Goal: Task Accomplishment & Management: Complete application form

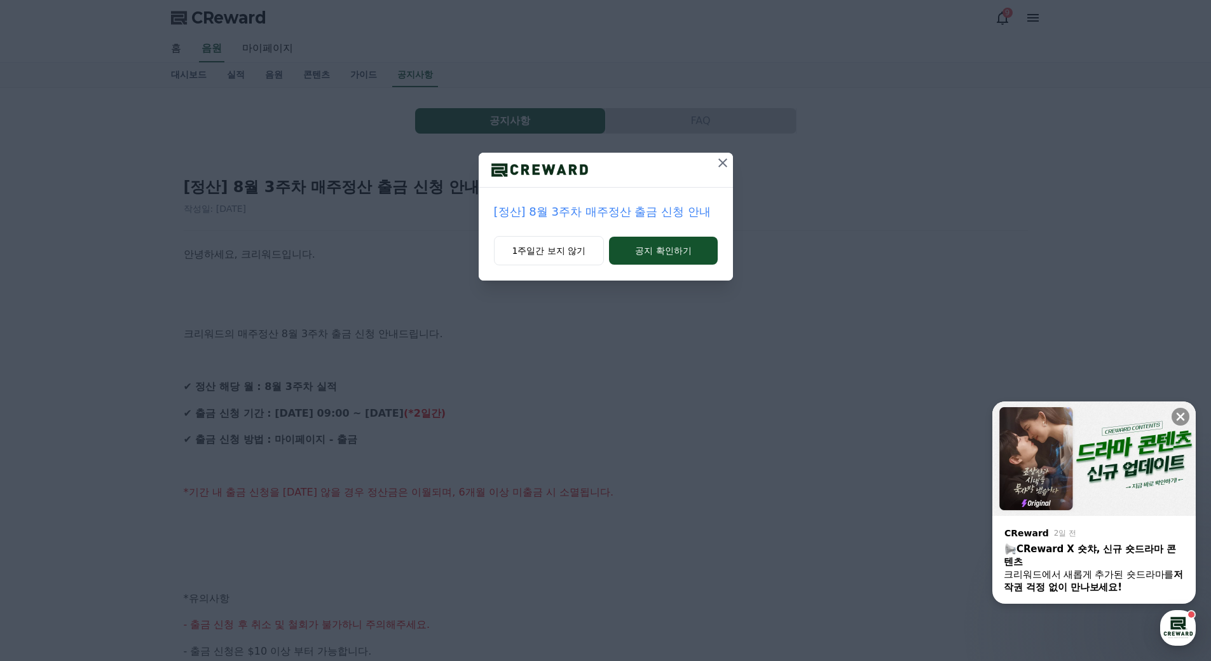
click at [720, 162] on icon at bounding box center [722, 162] width 15 height 15
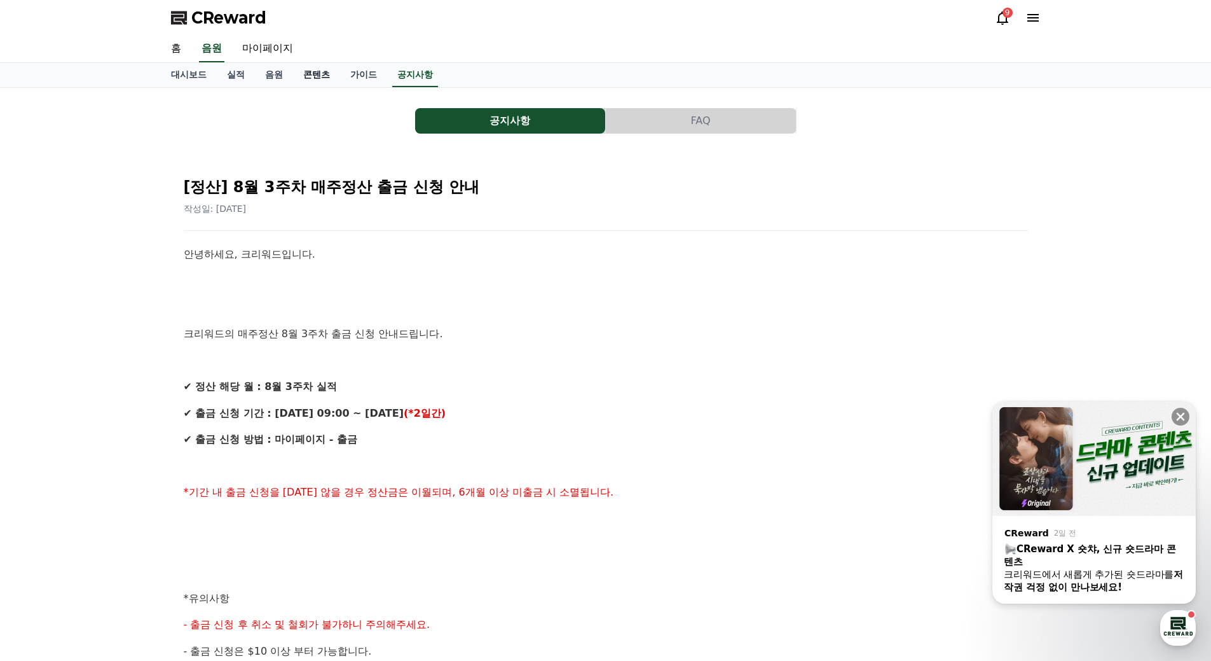
click at [320, 75] on link "콘텐츠" at bounding box center [316, 75] width 47 height 24
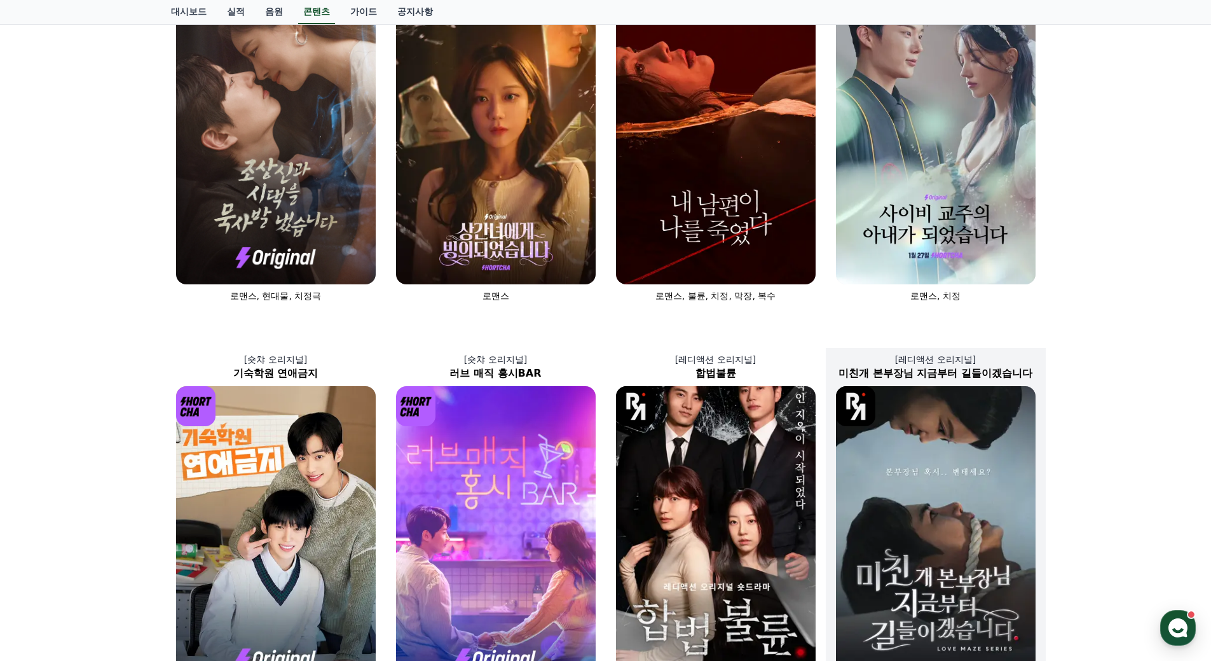
scroll to position [127, 0]
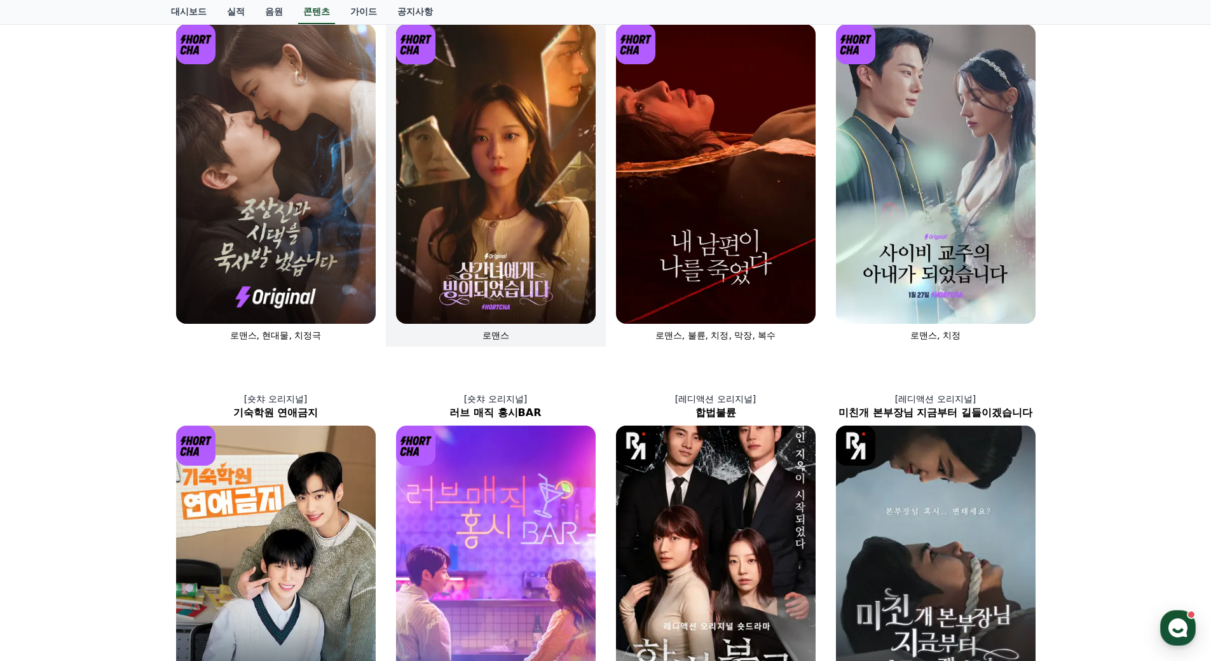
click at [561, 231] on img at bounding box center [496, 173] width 200 height 299
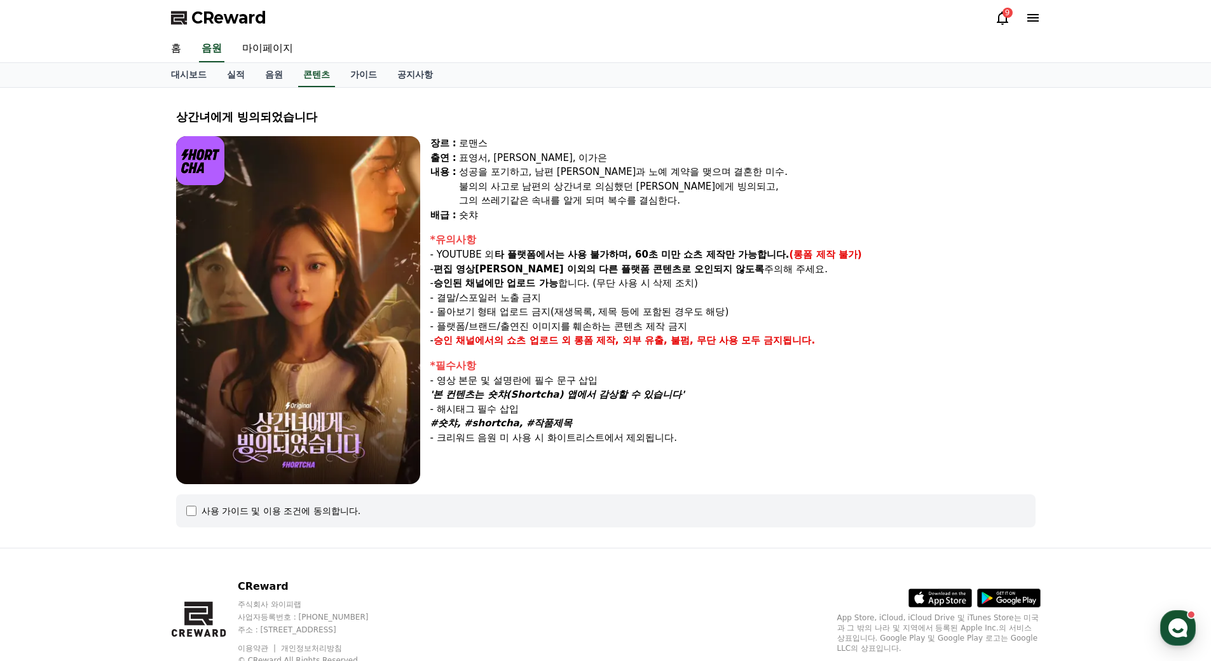
select select
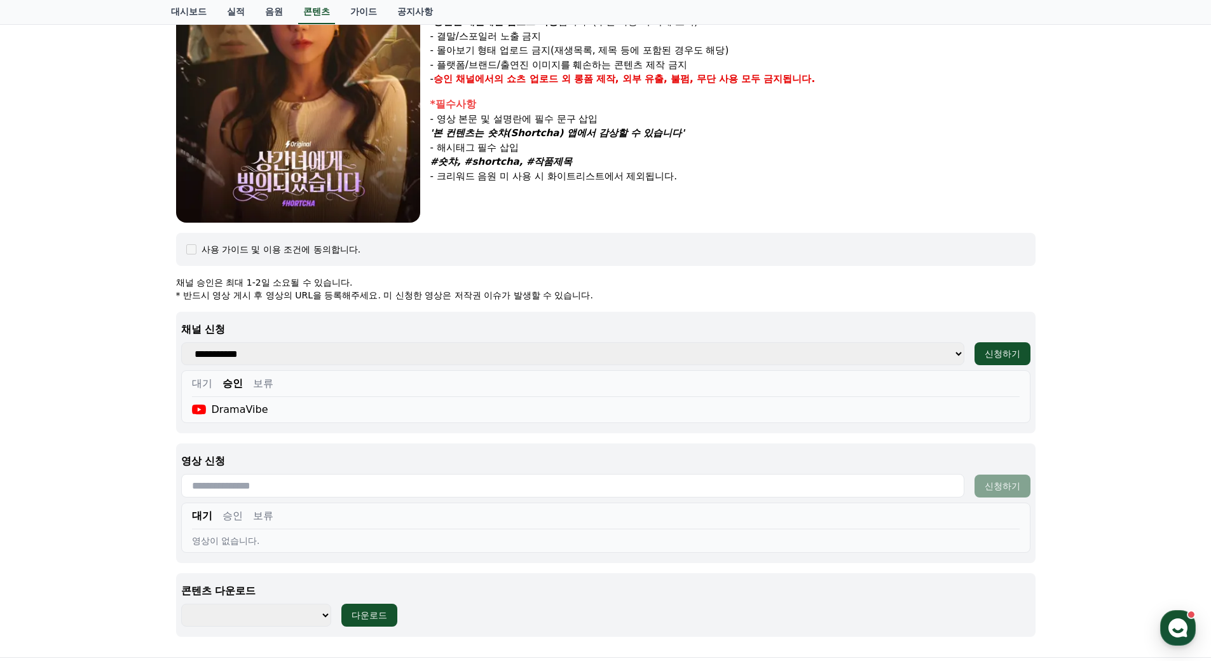
scroll to position [318, 0]
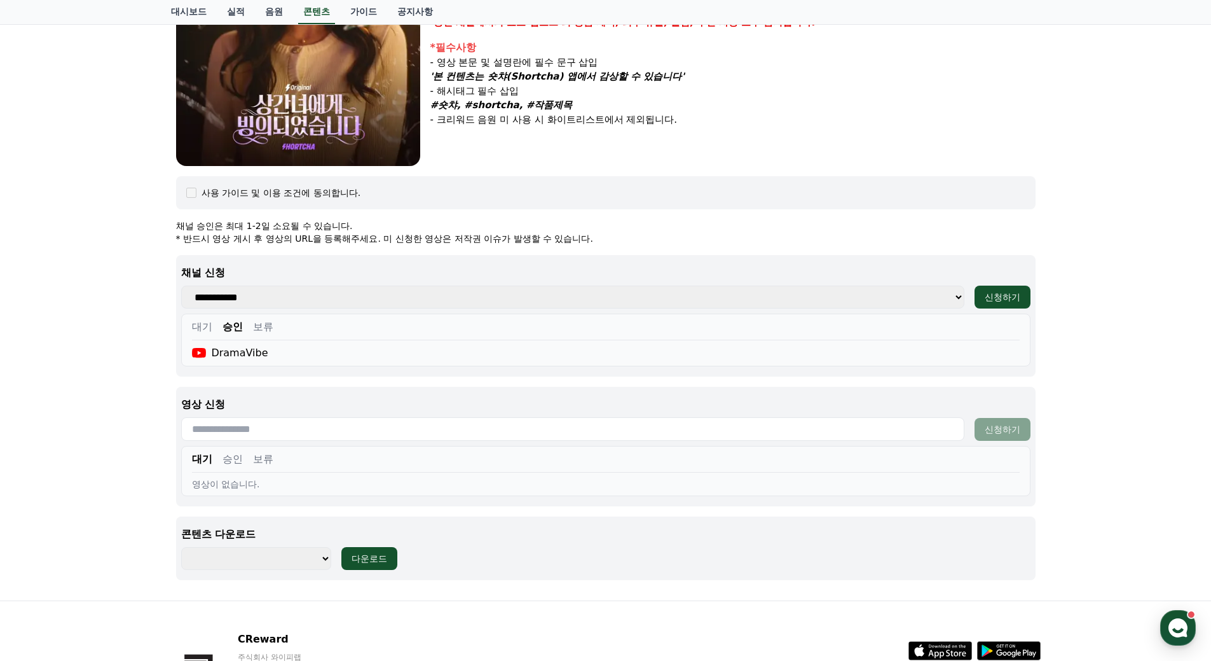
click at [228, 458] on button "승인" at bounding box center [233, 458] width 20 height 15
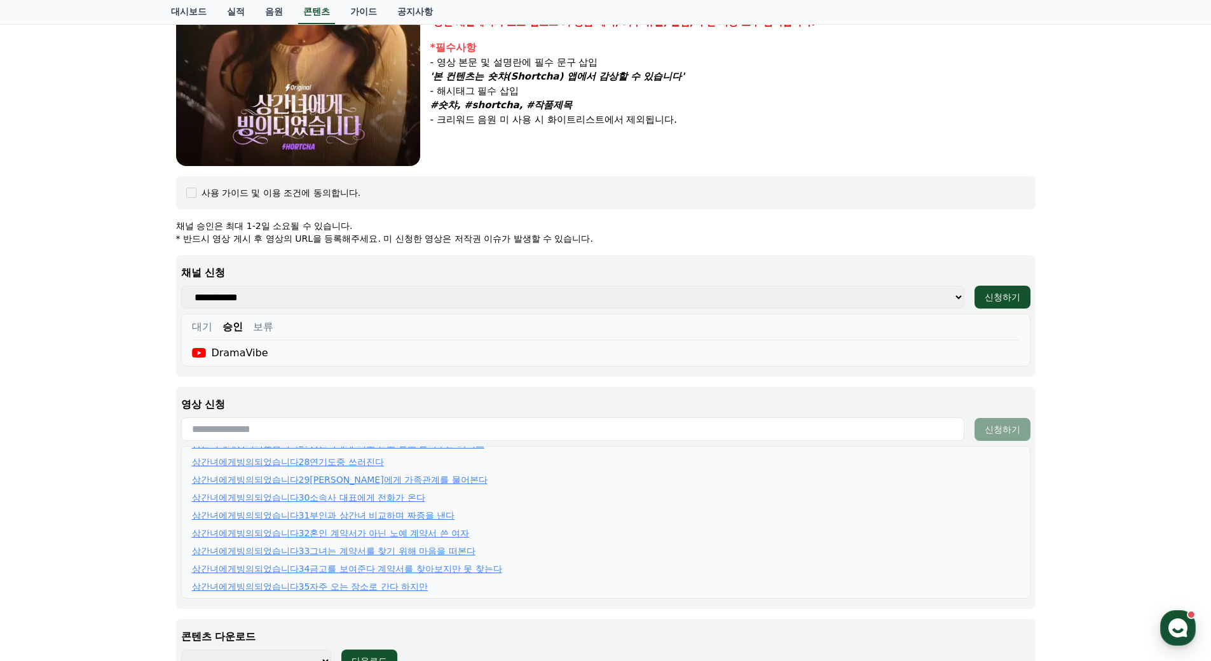
click at [364, 425] on input "text" at bounding box center [572, 429] width 783 height 24
paste input "**********"
type input "**********"
click at [998, 425] on div "신청하기" at bounding box center [1003, 429] width 36 height 13
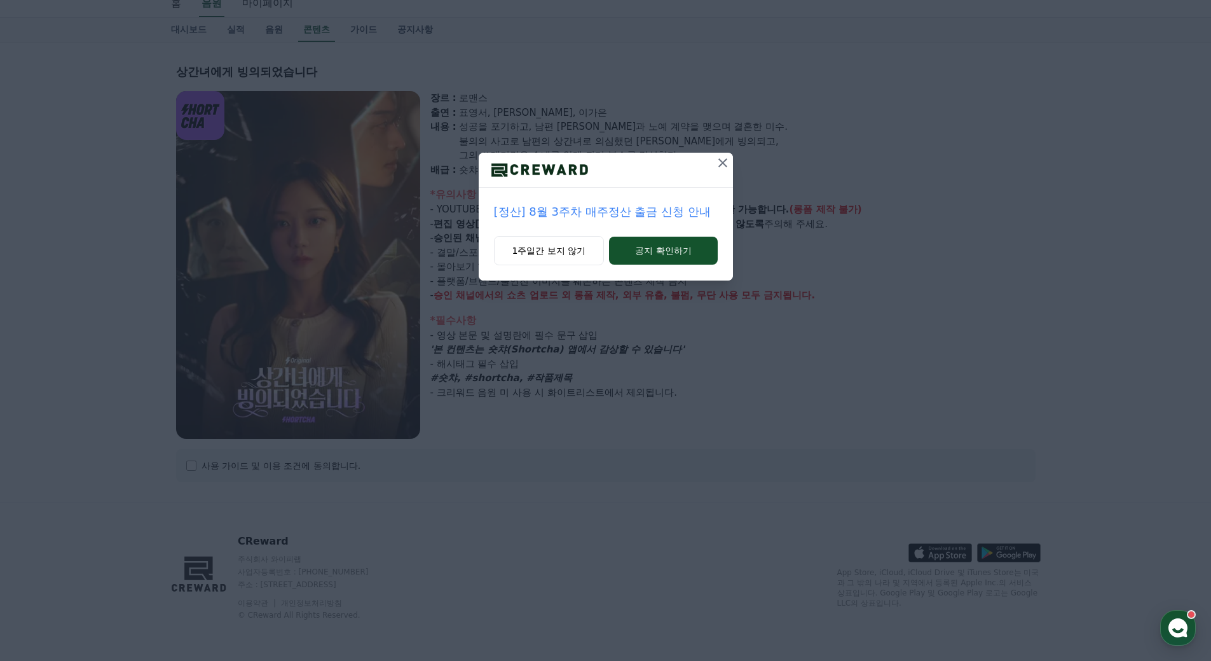
select select
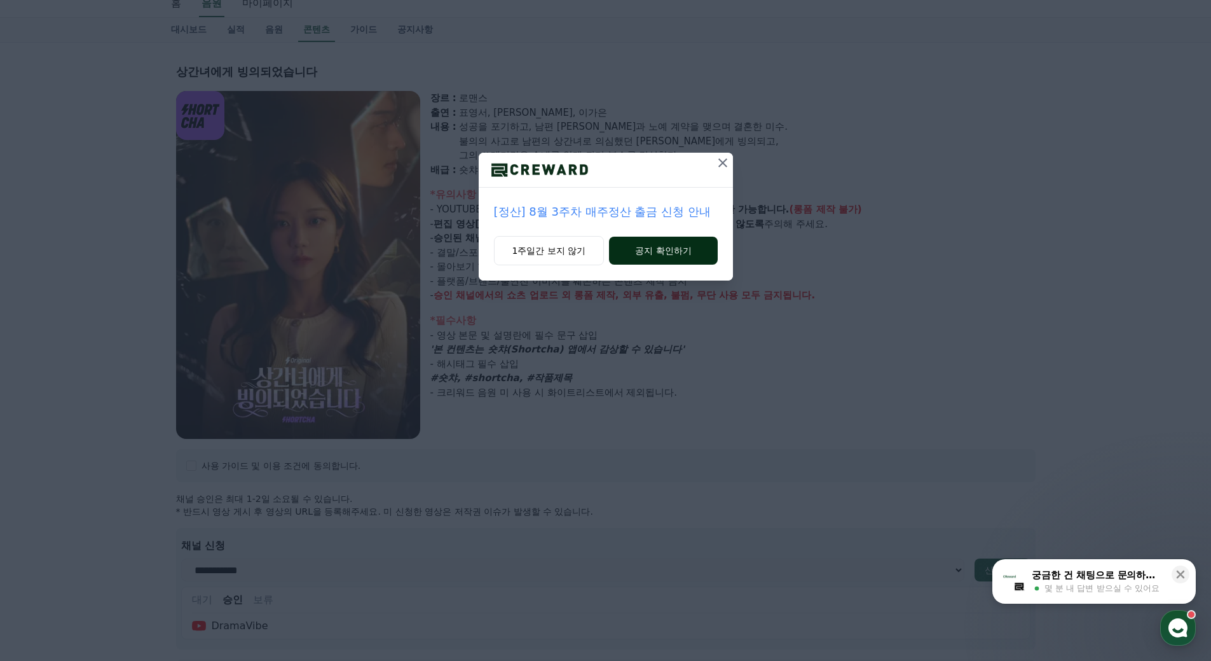
click at [649, 249] on button "공지 확인하기" at bounding box center [663, 251] width 108 height 28
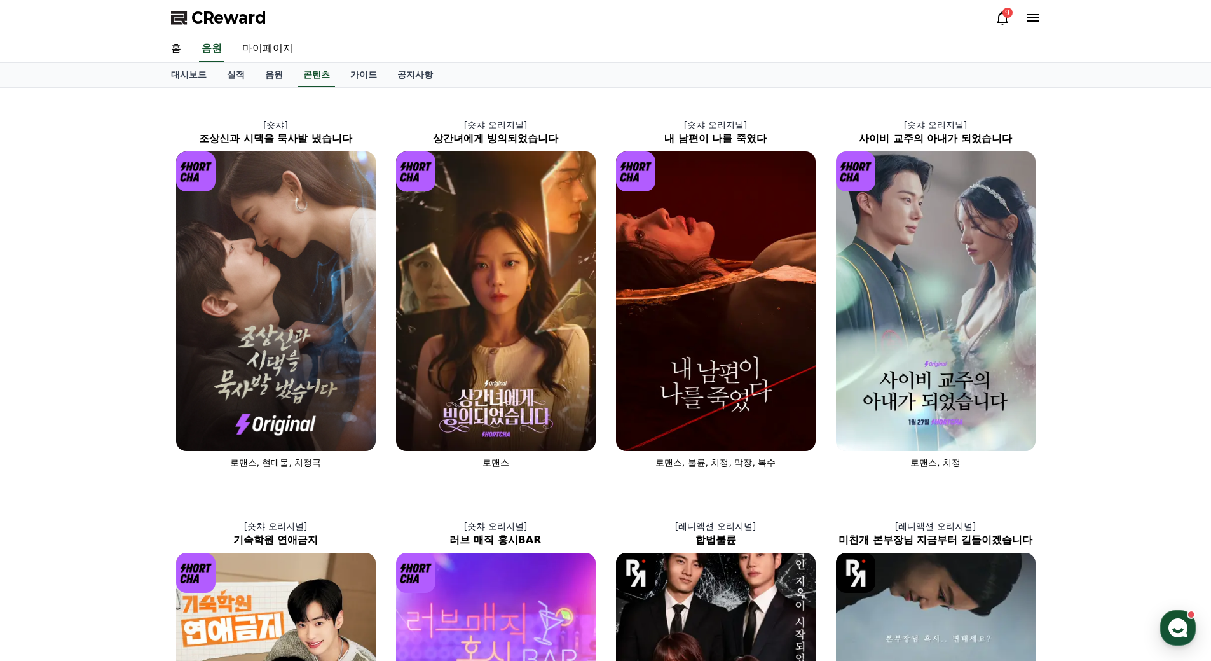
scroll to position [127, 0]
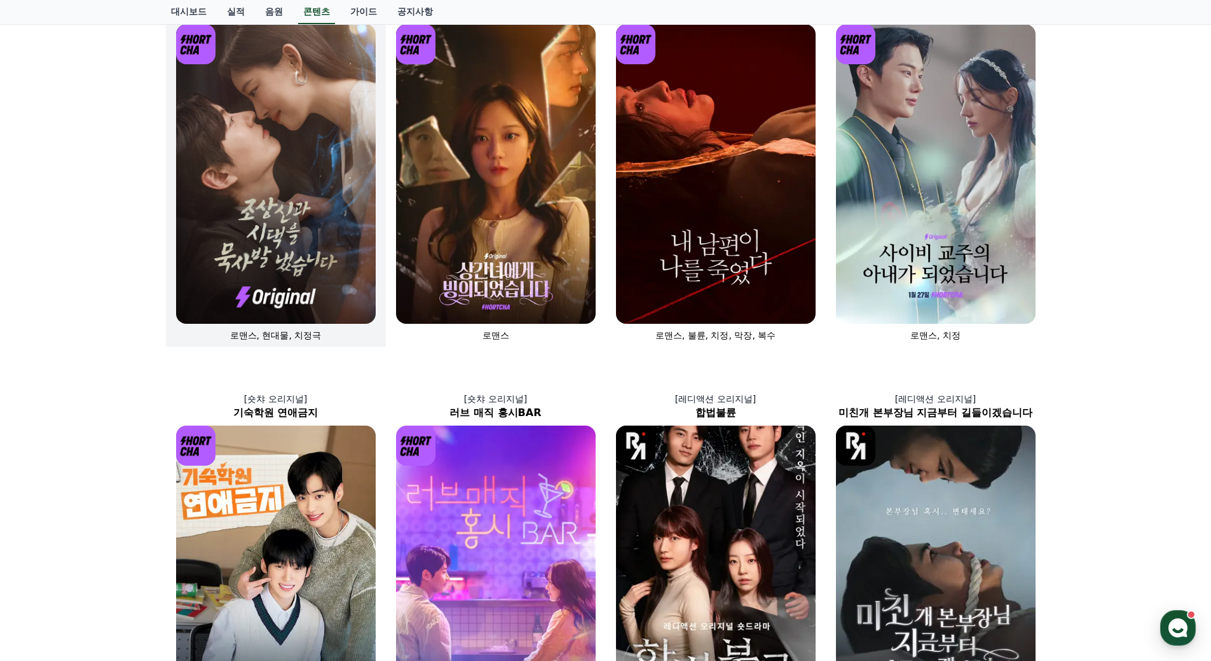
click at [294, 217] on img at bounding box center [276, 173] width 200 height 299
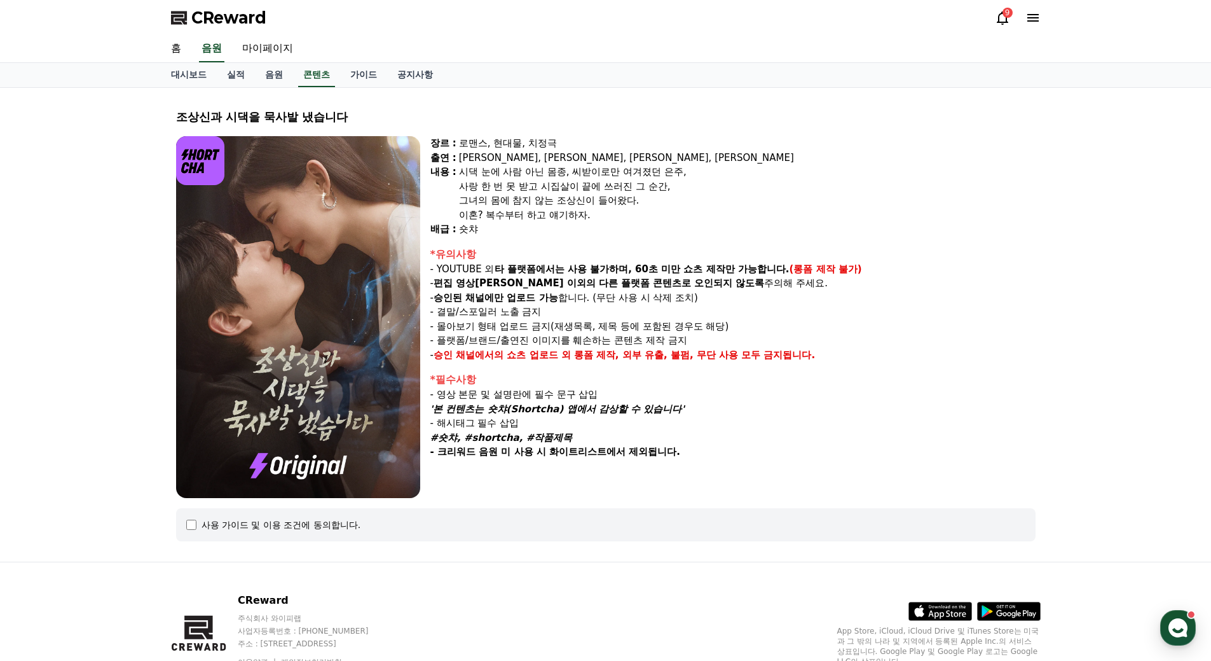
scroll to position [59, 0]
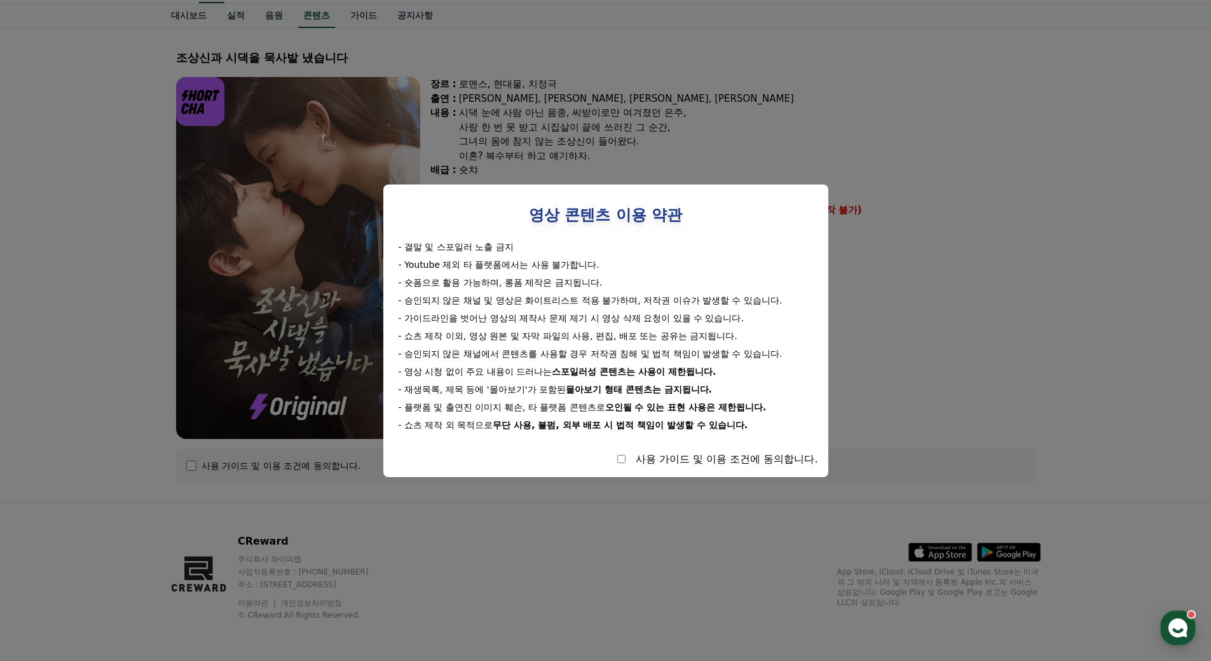
select select
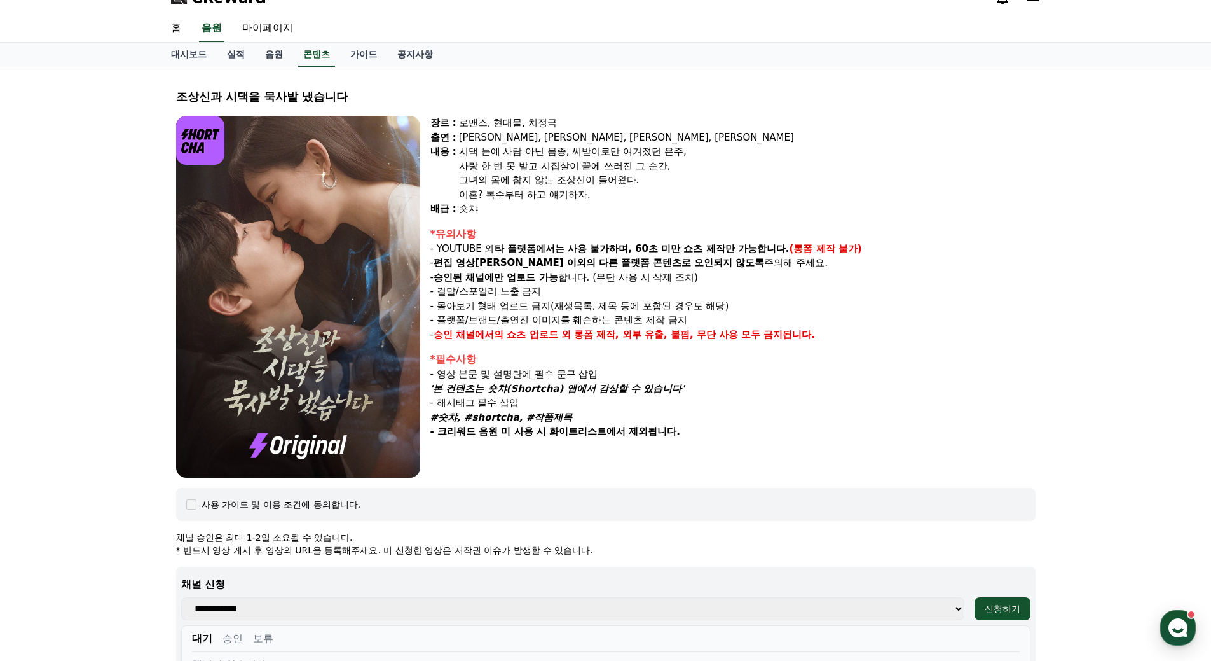
scroll to position [0, 0]
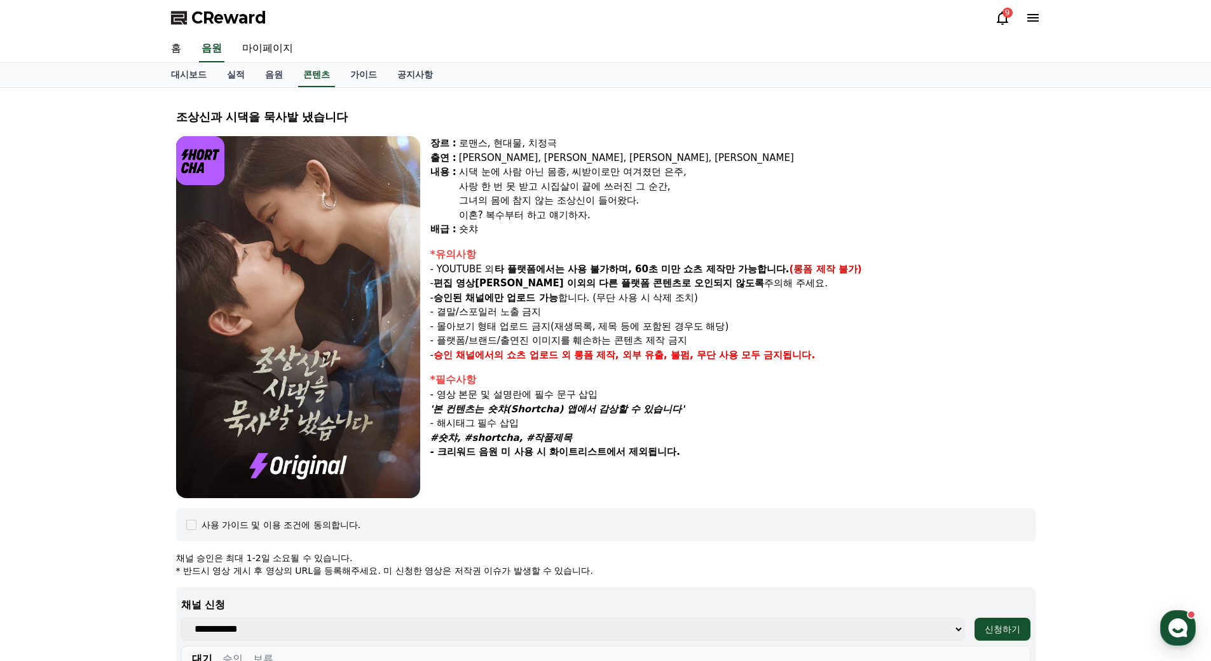
drag, startPoint x: 175, startPoint y: 118, endPoint x: 343, endPoint y: 118, distance: 168.5
click at [343, 118] on div "조상[DEMOGRAPHIC_DATA]과 시댁을 묵사발 냈습니다 장르 : 로맨스, 현대물, 치정극 출연 : [PERSON_NAME], [PERS…" at bounding box center [606, 510] width 870 height 824
copy div "조상신과 시댁을 묵사발 냈습니다"
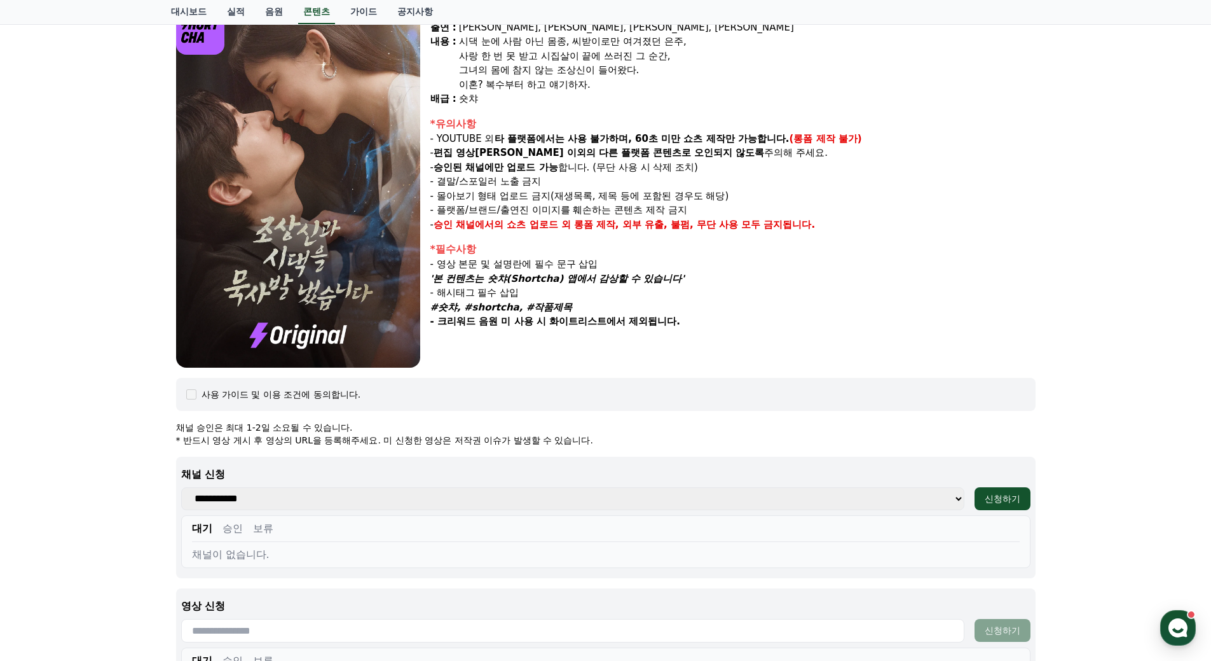
scroll to position [64, 0]
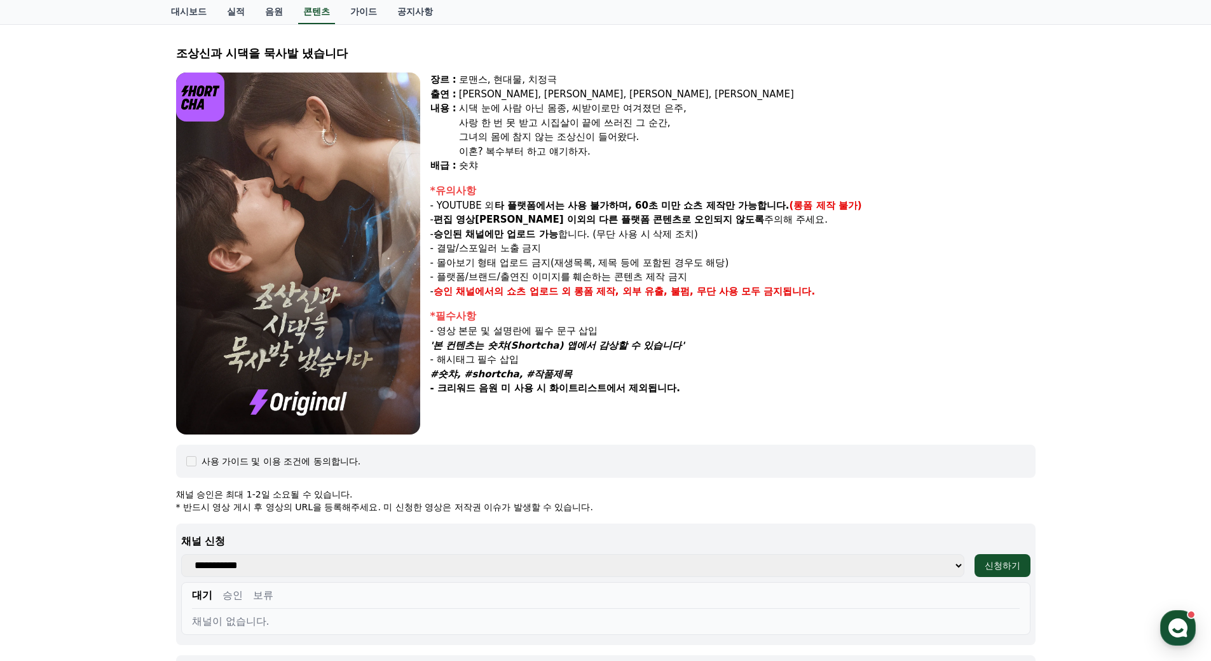
drag, startPoint x: 930, startPoint y: 565, endPoint x: 917, endPoint y: 566, distance: 13.4
click at [931, 565] on select "**********" at bounding box center [572, 565] width 783 height 23
select select "**********"
click at [181, 554] on select "**********" at bounding box center [572, 565] width 783 height 23
click at [1024, 560] on button "신청하기" at bounding box center [1003, 565] width 56 height 23
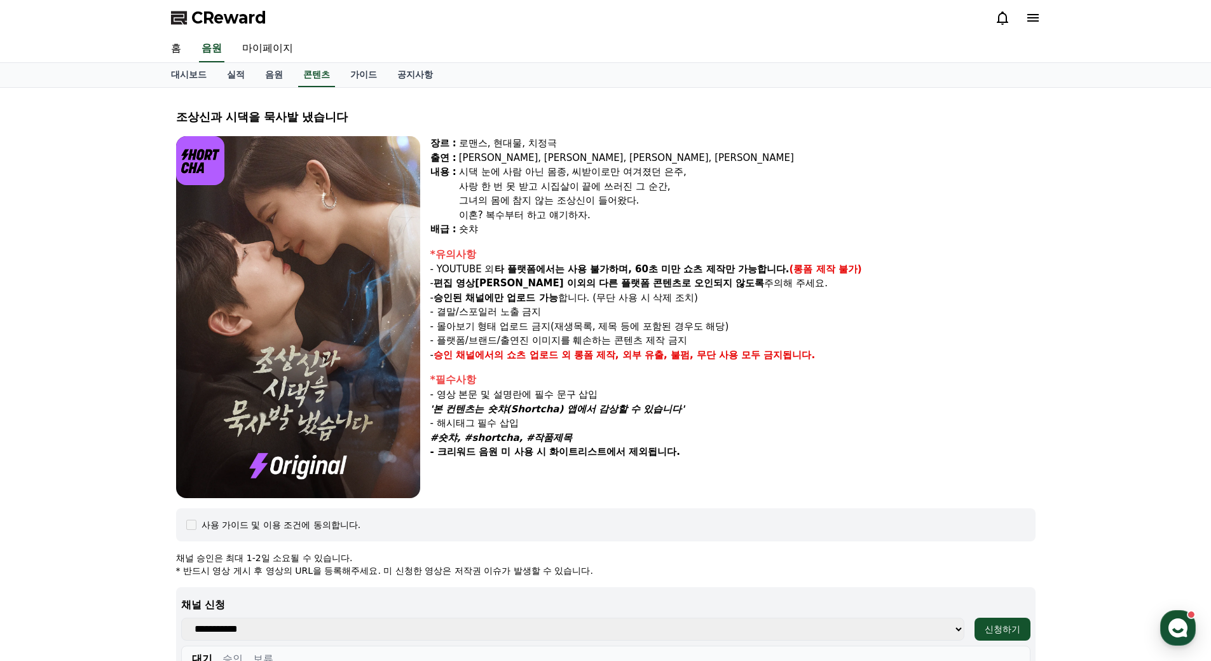
select select
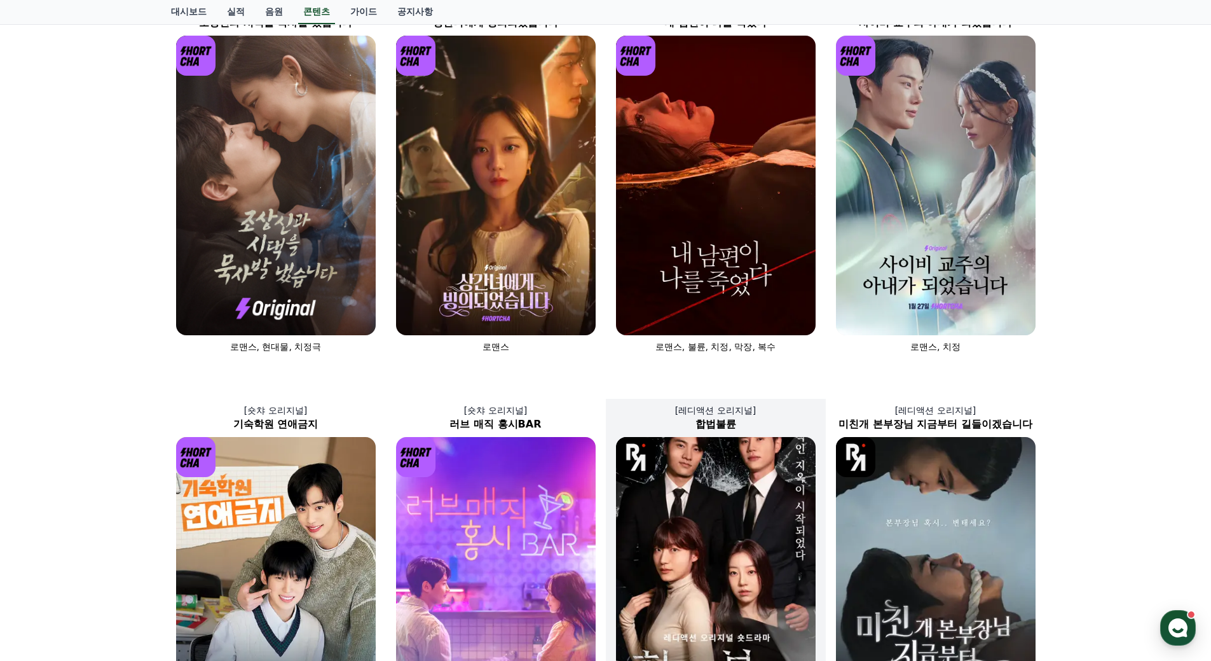
scroll to position [64, 0]
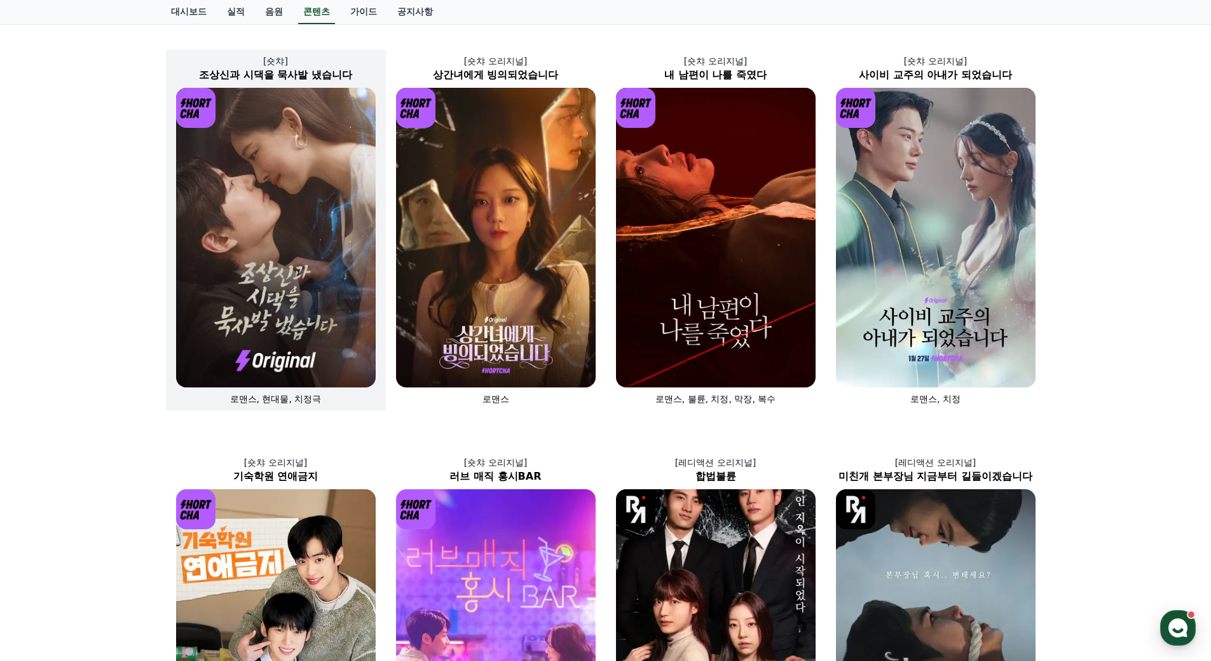
click at [272, 396] on span "로맨스, 현대물, 치정극" at bounding box center [276, 399] width 92 height 10
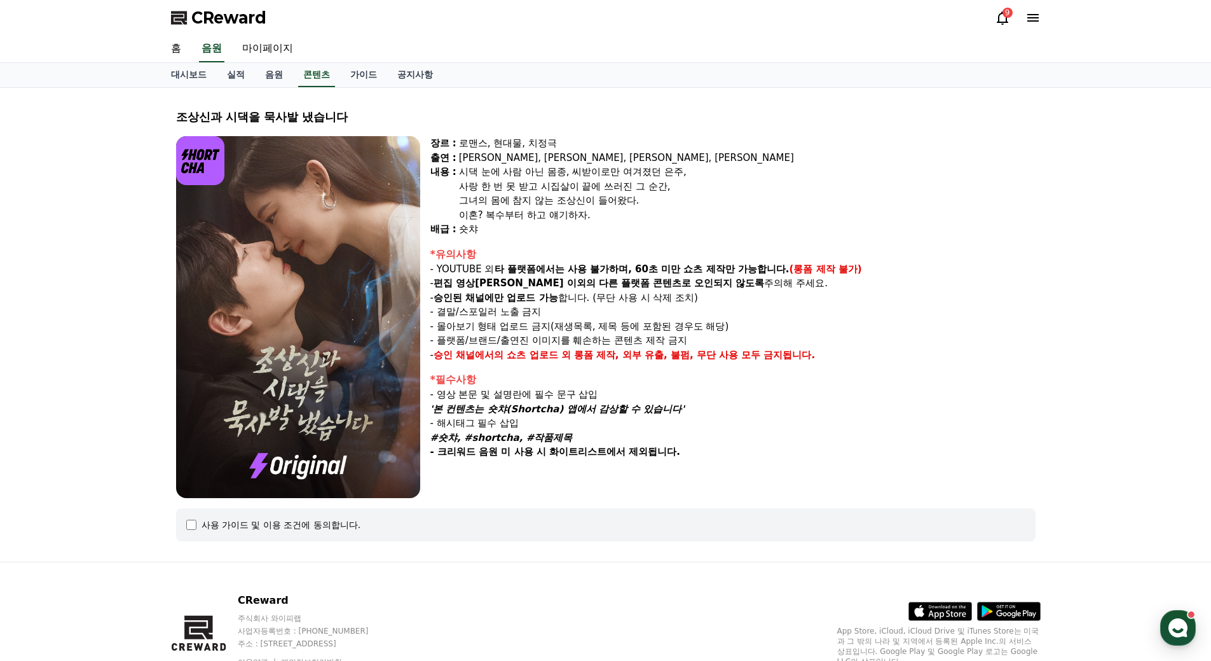
select select
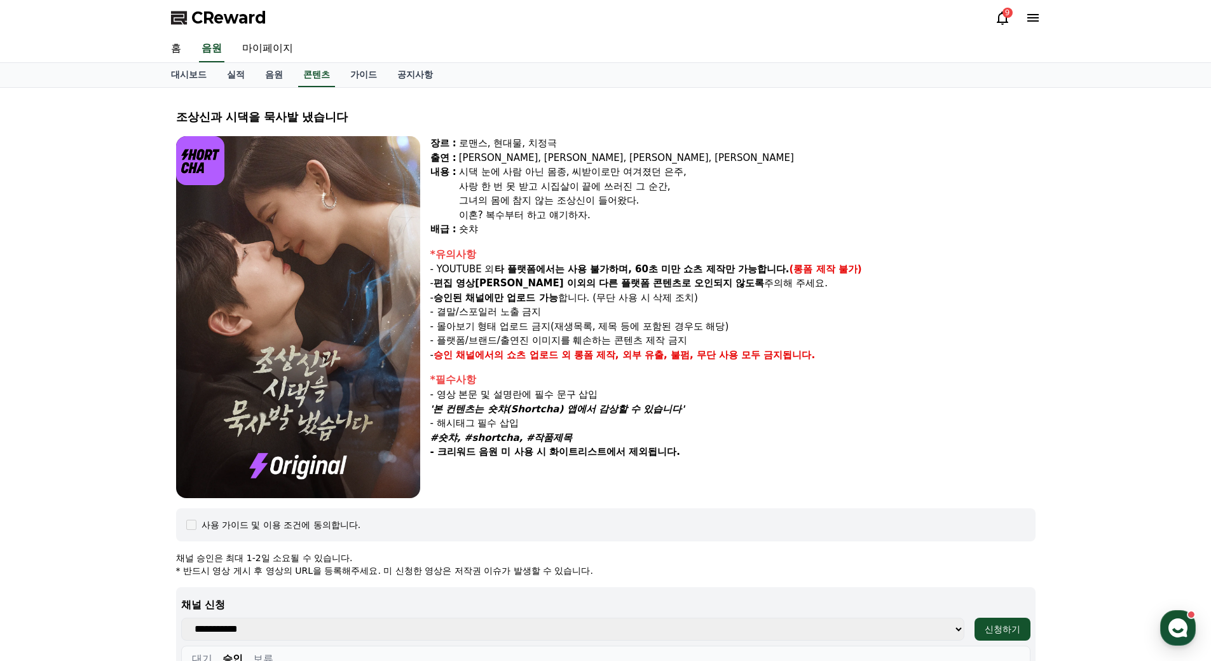
drag, startPoint x: 560, startPoint y: 269, endPoint x: 858, endPoint y: 277, distance: 298.3
click at [858, 277] on div "*유의사항 - YOUTUBE 외 타 플랫폼에서는 사용 불가하며, 60초 미만 쇼츠 제작만 가능합니다. (롱폼 제작 불가) - 편집 영상이 숏챠…" at bounding box center [732, 305] width 605 height 116
click at [535, 314] on p "- 결말/스포일러 노출 금지" at bounding box center [732, 312] width 605 height 15
drag, startPoint x: 438, startPoint y: 316, endPoint x: 565, endPoint y: 315, distance: 127.2
click at [565, 315] on p "- 결말/스포일러 노출 금지" at bounding box center [732, 312] width 605 height 15
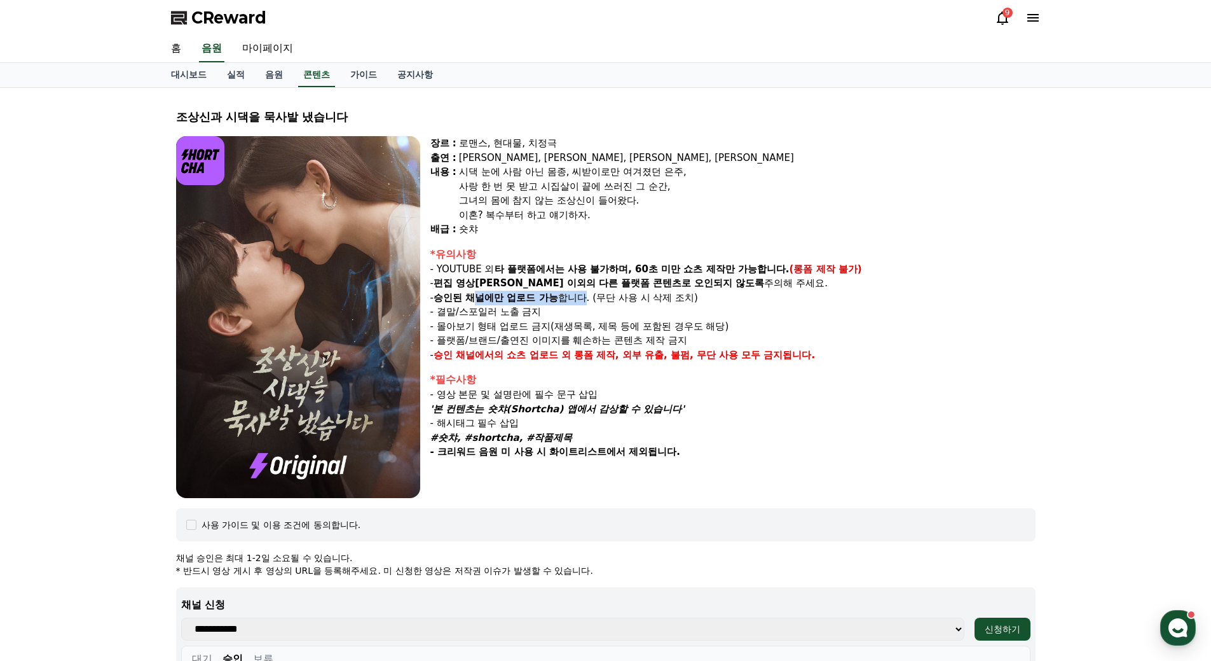
drag, startPoint x: 483, startPoint y: 302, endPoint x: 589, endPoint y: 299, distance: 106.2
click at [589, 299] on p "- 승인된 채널에만 업로드 가능 합니다. (무단 사용 시 삭제 조치)" at bounding box center [732, 298] width 605 height 15
drag, startPoint x: 499, startPoint y: 413, endPoint x: 663, endPoint y: 411, distance: 164.0
click at [663, 411] on em "'본 컨텐츠는 숏챠(Shortcha) 앱에서 감상할 수 있습니다'" at bounding box center [557, 408] width 254 height 11
click at [1187, 627] on icon "button" at bounding box center [1178, 627] width 23 height 23
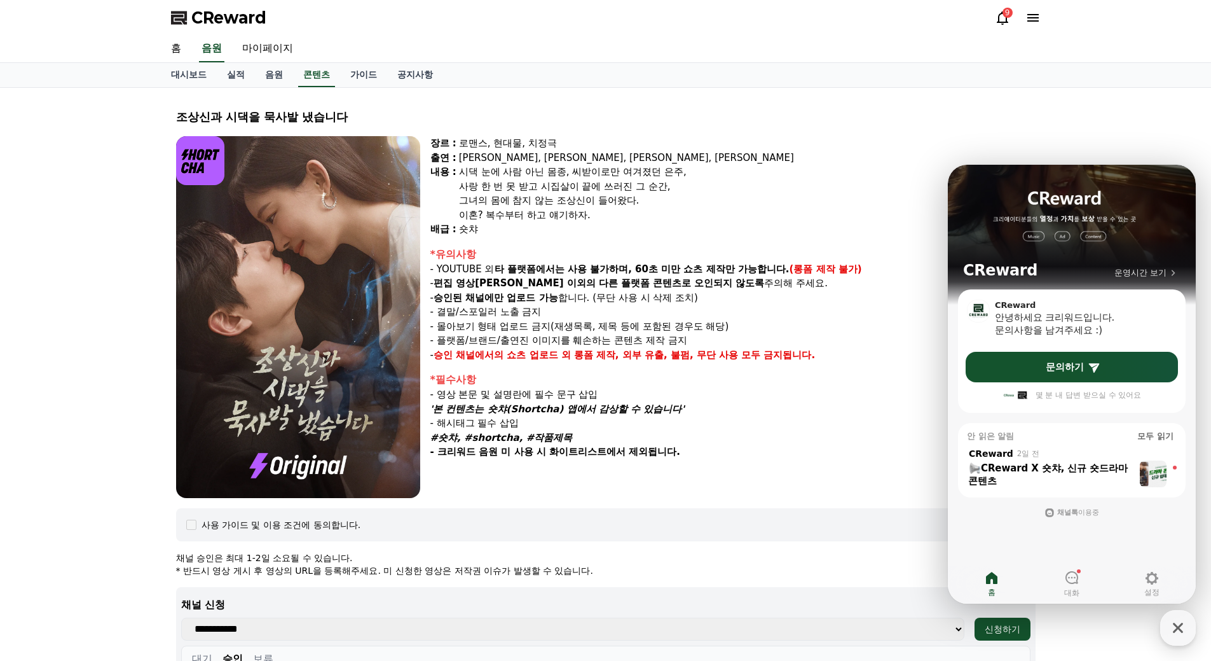
click at [908, 148] on div "로맨스, 현대물, 치정극" at bounding box center [747, 143] width 577 height 15
